Goal: Task Accomplishment & Management: Complete application form

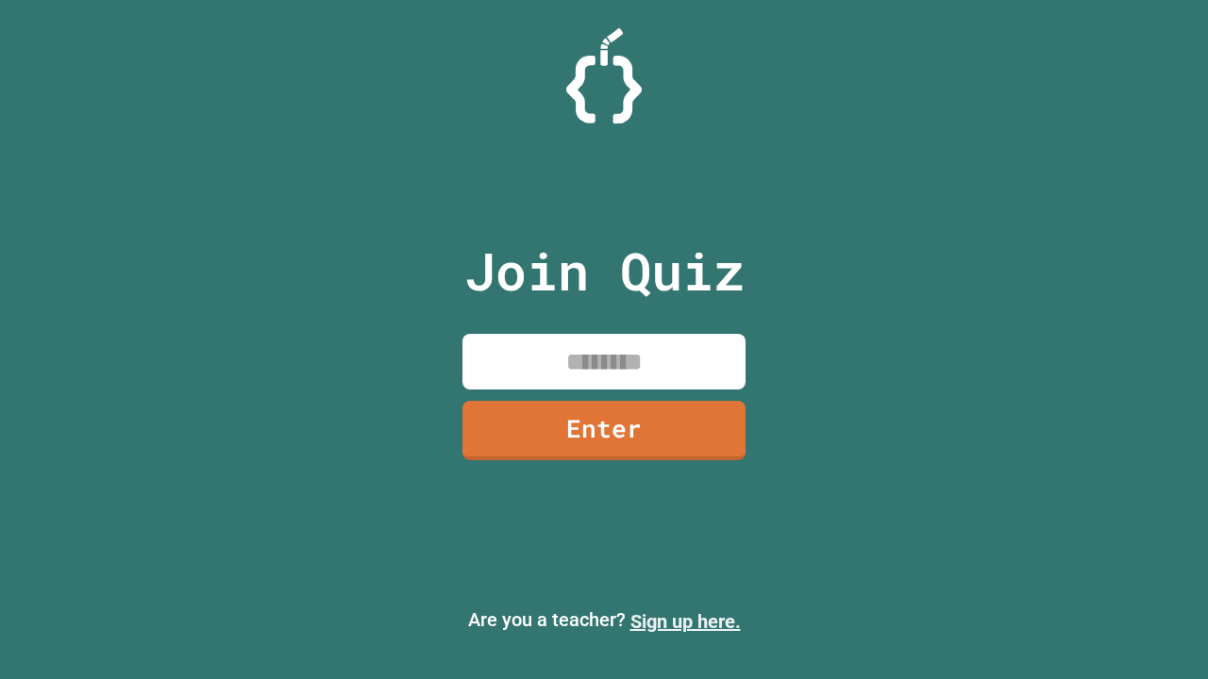
click at [685, 622] on link "Sign up here." at bounding box center [685, 621] width 110 height 23
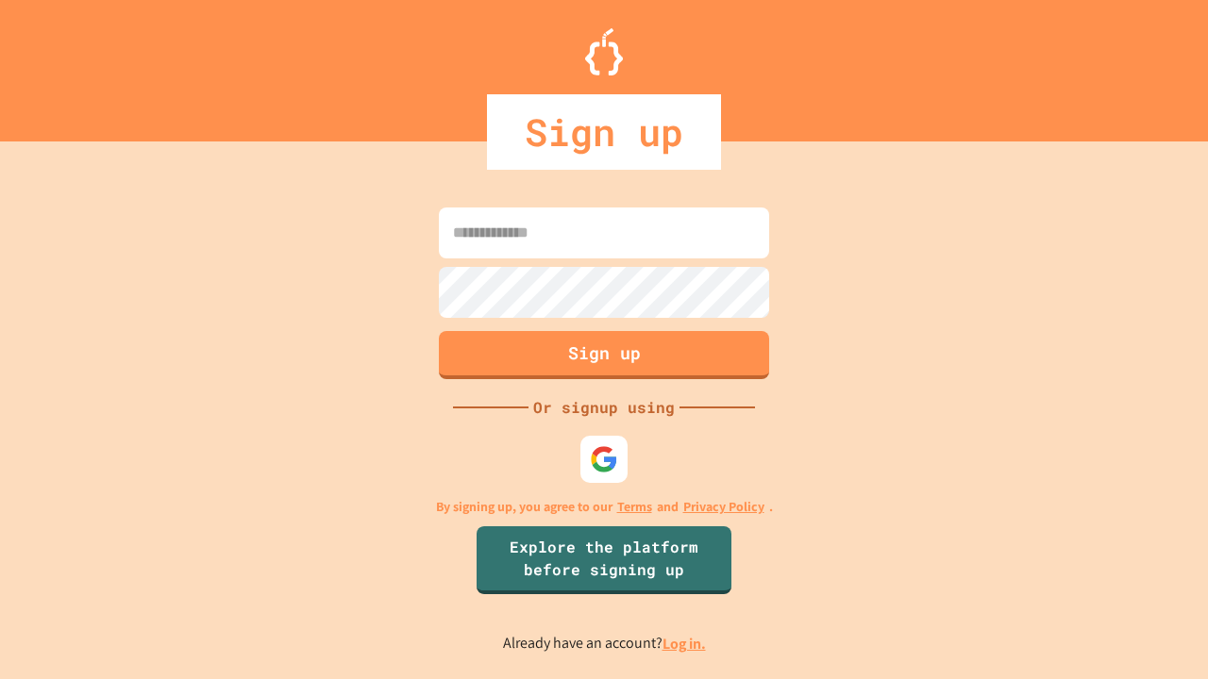
click at [685, 643] on link "Log in." at bounding box center [683, 644] width 43 height 20
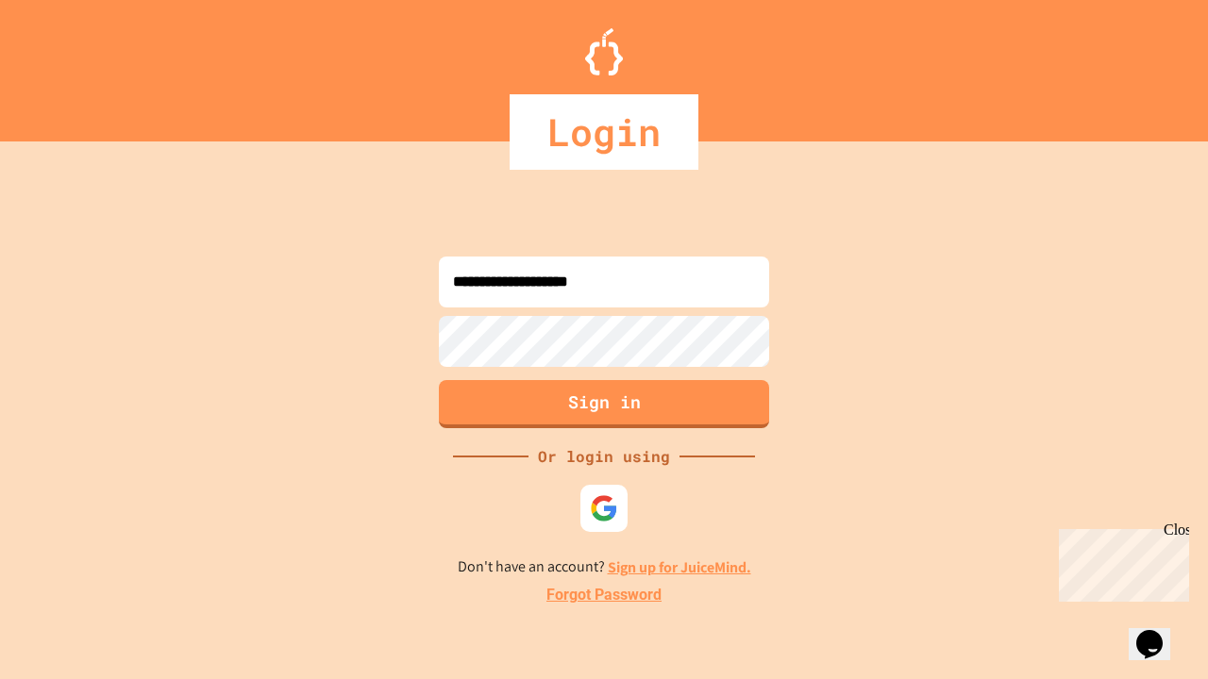
type input "**********"
